Goal: Task Accomplishment & Management: Manage account settings

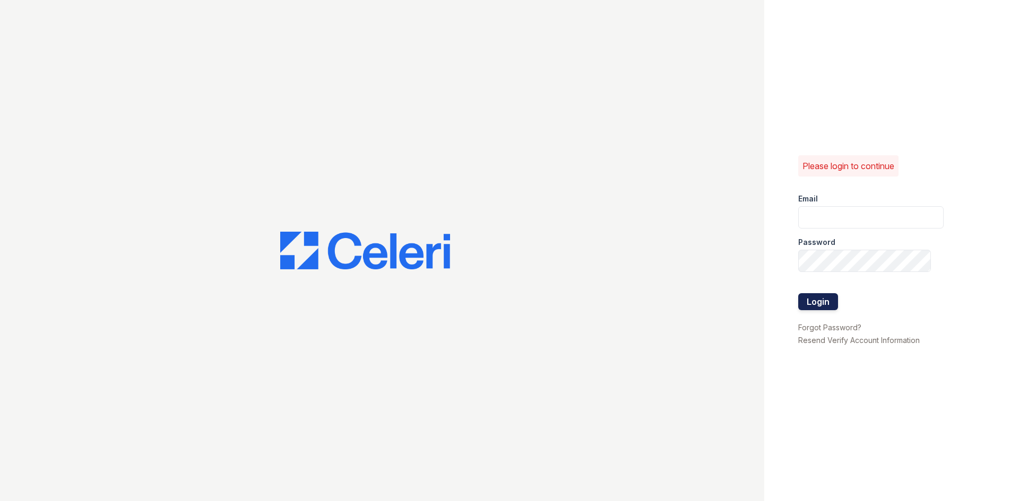
type input "[EMAIL_ADDRESS][DOMAIN_NAME]"
click at [809, 307] on button "Login" at bounding box center [818, 301] width 40 height 17
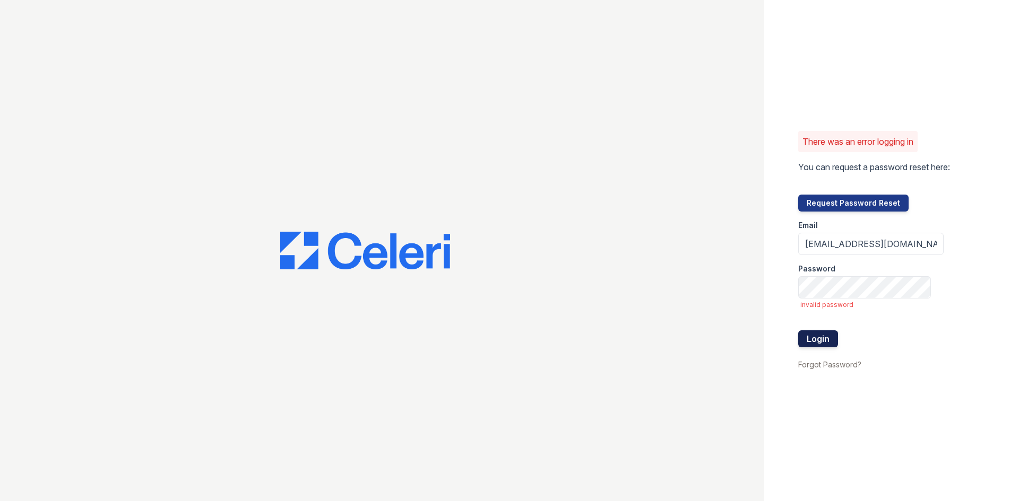
click at [818, 339] on button "Login" at bounding box center [818, 339] width 40 height 17
